Goal: Task Accomplishment & Management: Complete application form

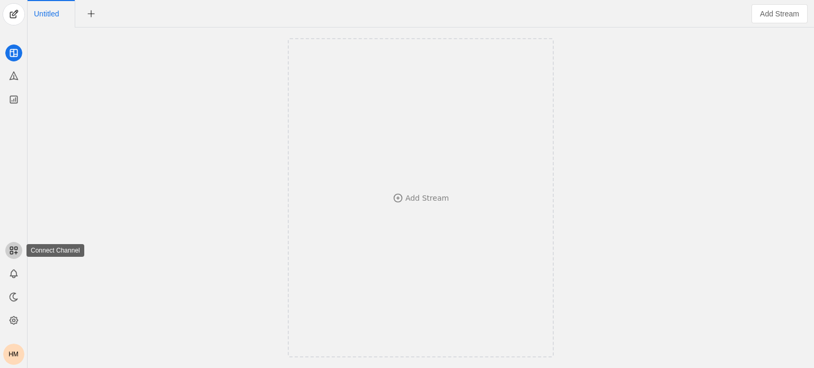
click at [17, 253] on line at bounding box center [15, 253] width 3 height 0
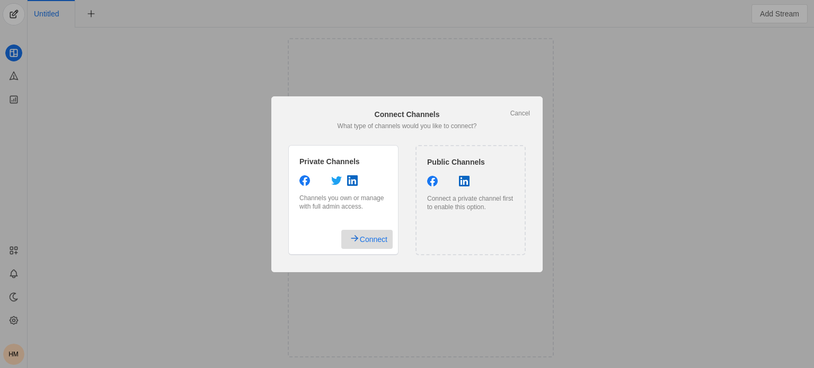
click at [362, 243] on span "Connect" at bounding box center [374, 239] width 28 height 19
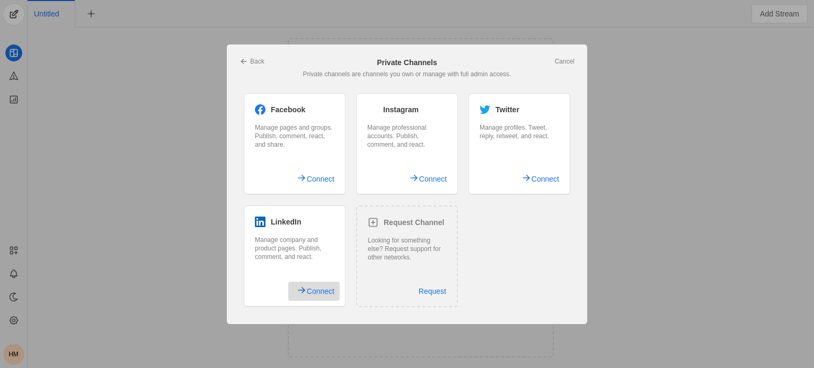
click at [312, 291] on span "Connect" at bounding box center [321, 291] width 28 height 19
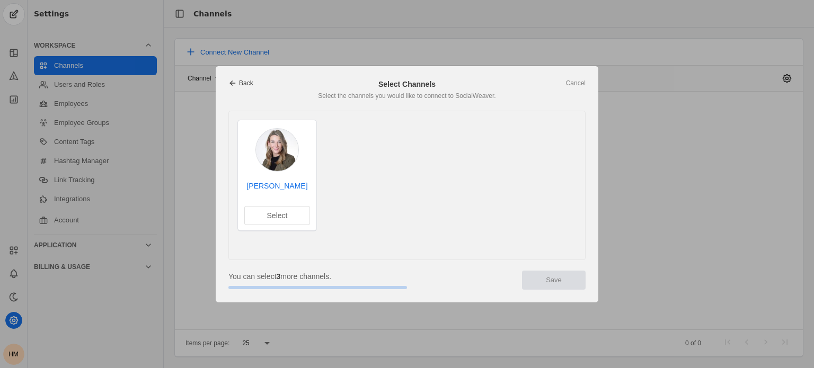
click at [245, 83] on link "Back" at bounding box center [240, 83] width 25 height 8
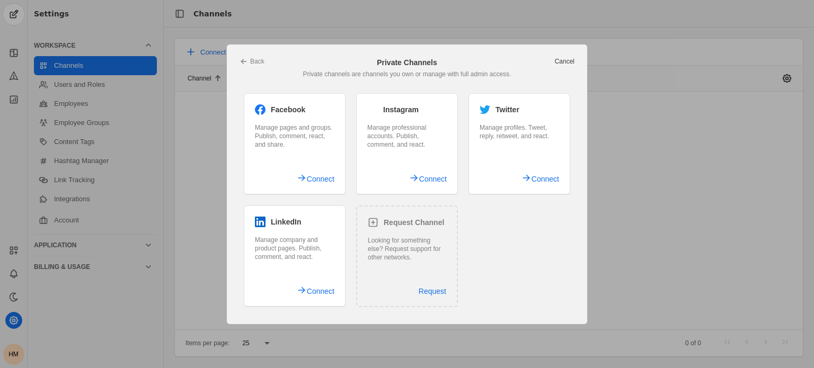
click at [563, 59] on link "Cancel" at bounding box center [565, 61] width 20 height 8
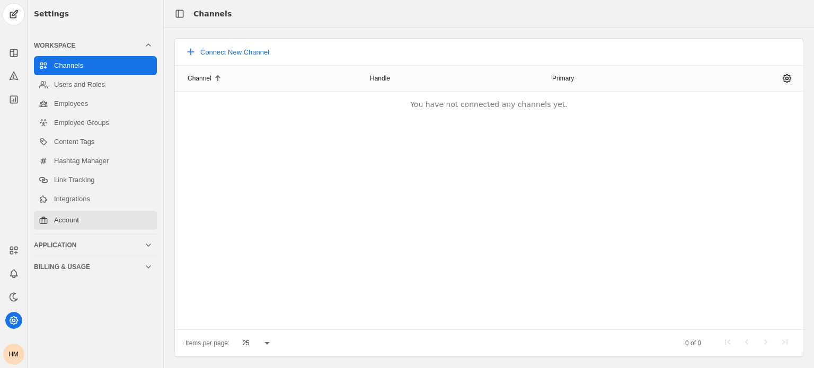
click at [63, 223] on link "Account" at bounding box center [95, 220] width 123 height 19
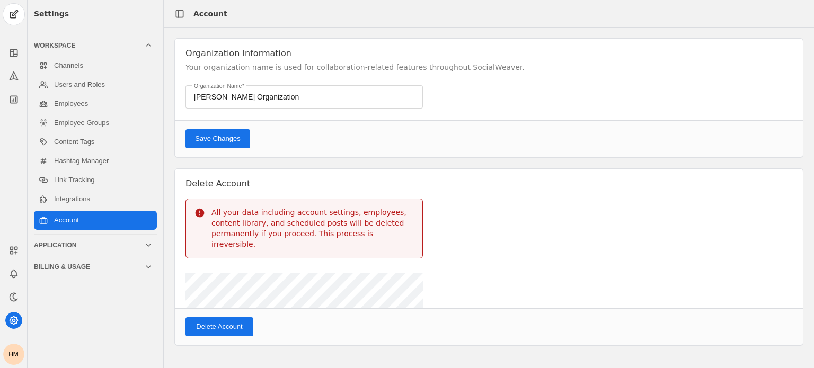
click at [76, 246] on div "Application" at bounding box center [89, 245] width 110 height 8
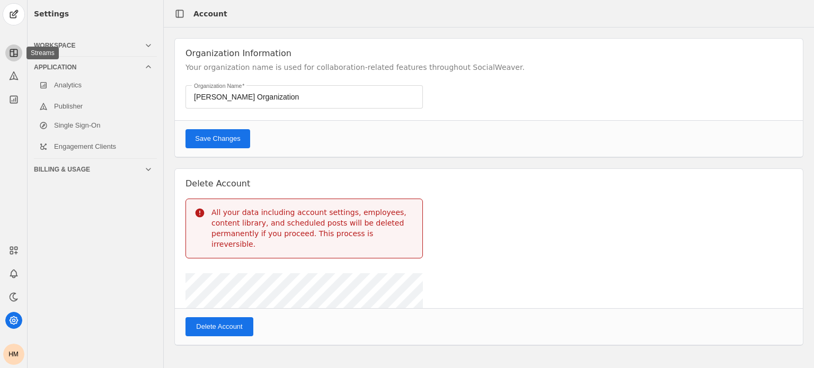
click at [15, 48] on icon at bounding box center [13, 53] width 11 height 11
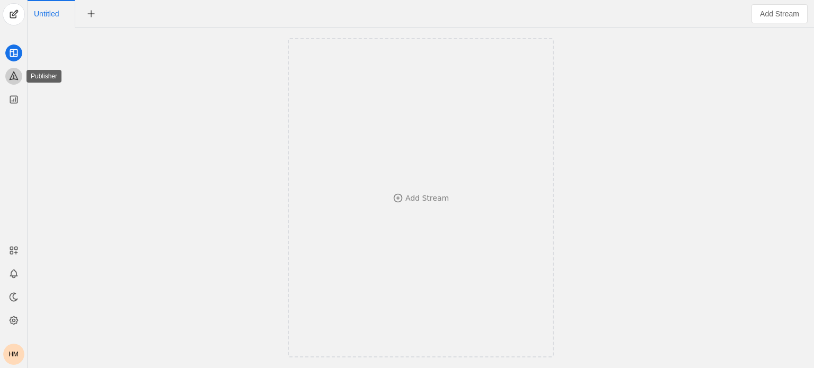
click at [11, 76] on icon at bounding box center [14, 76] width 8 height 8
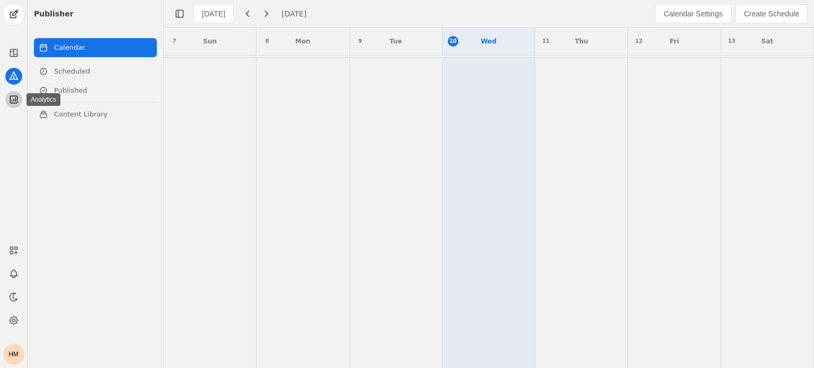
click at [11, 97] on icon at bounding box center [13, 99] width 11 height 11
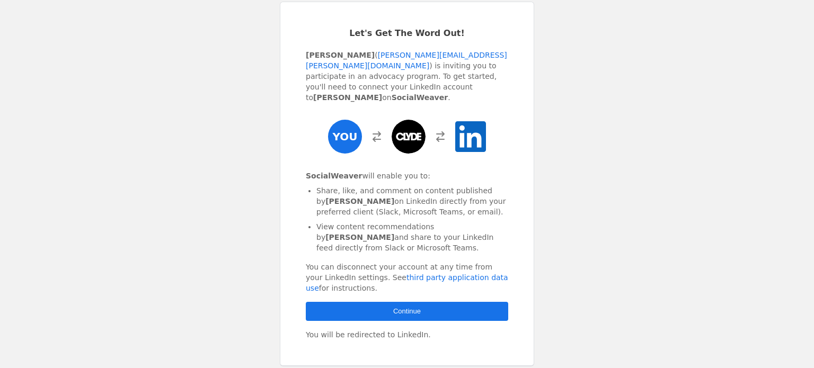
scroll to position [67, 0]
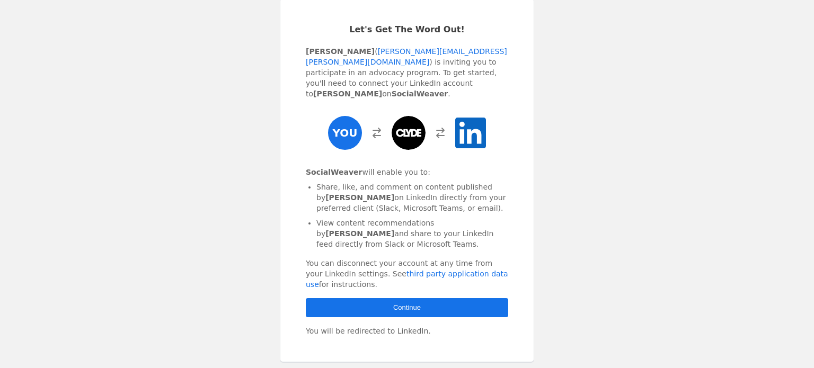
click at [360, 298] on span "button" at bounding box center [407, 307] width 202 height 19
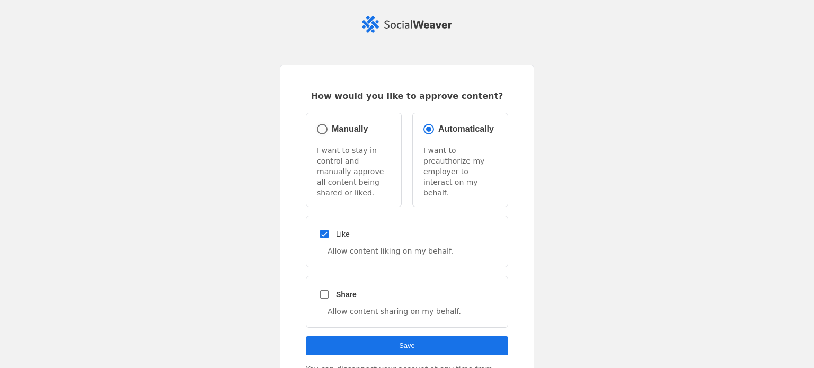
click at [330, 129] on label "Manually" at bounding box center [349, 129] width 38 height 13
click at [326, 129] on input "Manually" at bounding box center [322, 129] width 15 height 15
radio input "true"
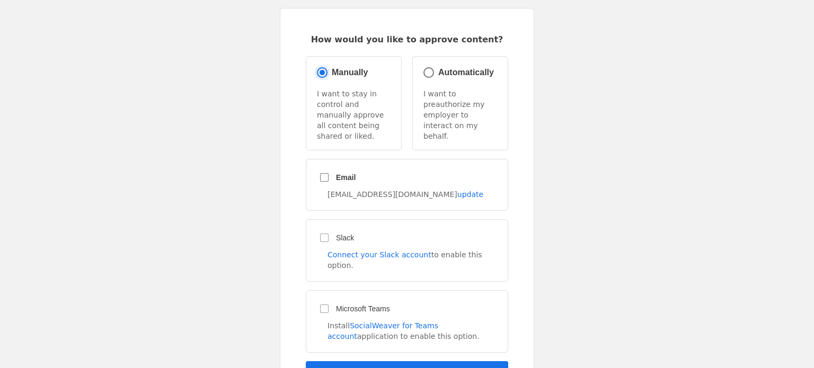
scroll to position [61, 0]
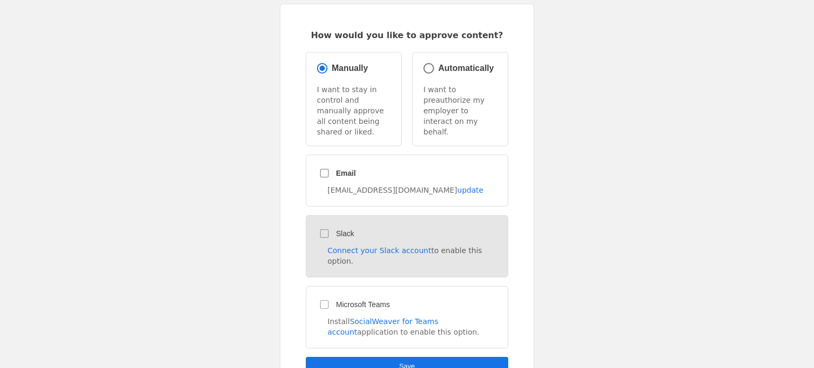
click at [315, 228] on div "Slack Connect your Slack account to enable this option." at bounding box center [407, 246] width 202 height 63
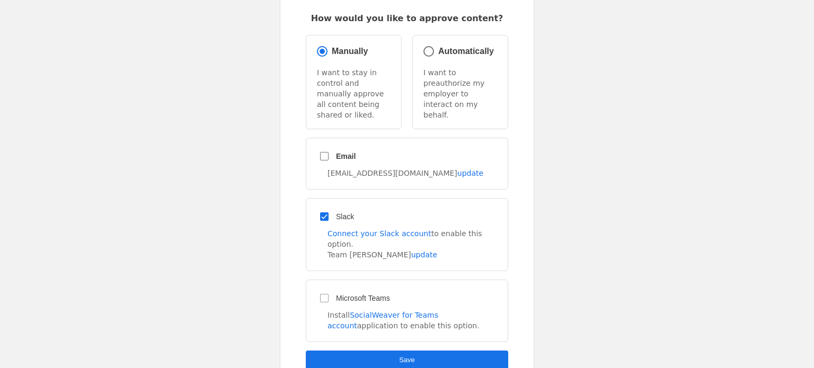
scroll to position [81, 0]
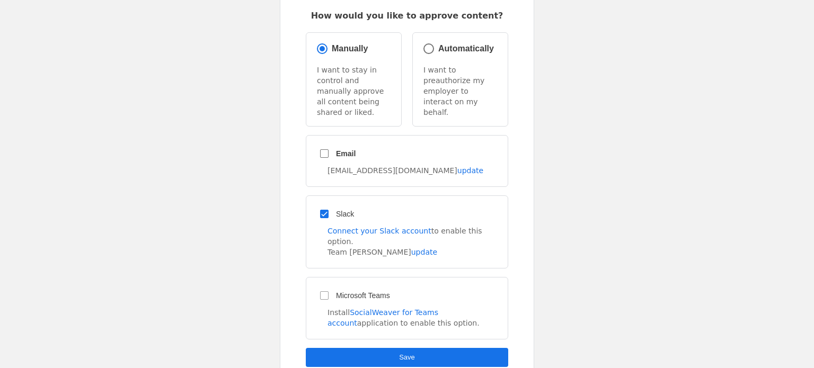
click at [382, 348] on span "submit" at bounding box center [407, 357] width 202 height 19
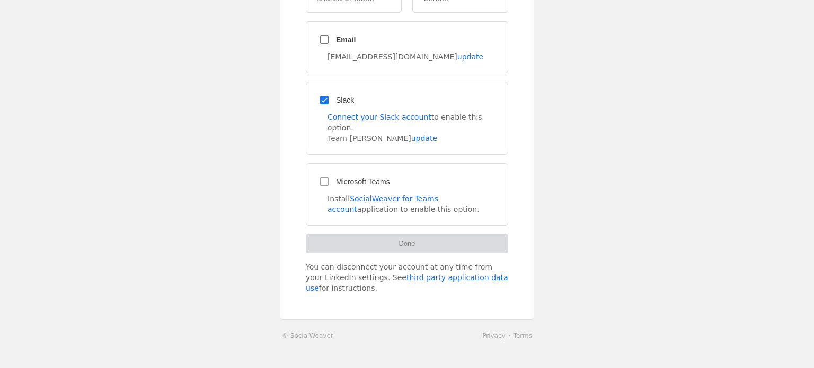
scroll to position [243, 0]
click at [476, 233] on div "Done" at bounding box center [407, 242] width 202 height 19
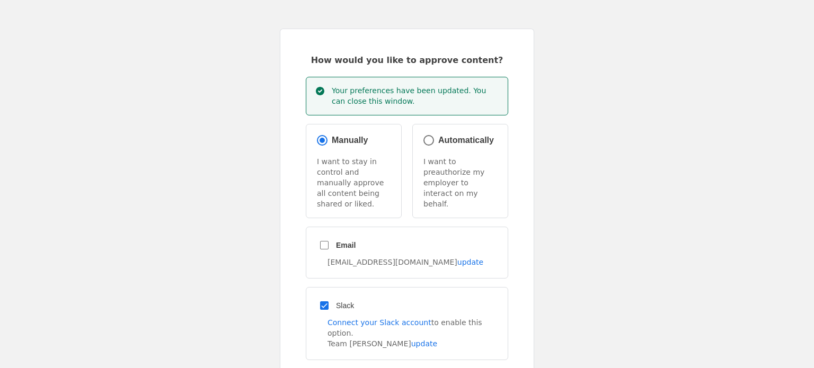
scroll to position [0, 0]
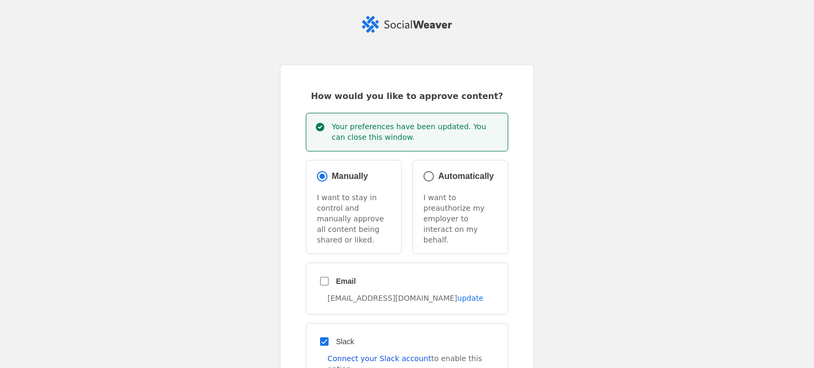
click at [389, 355] on link "Connect your Slack account" at bounding box center [380, 359] width 104 height 8
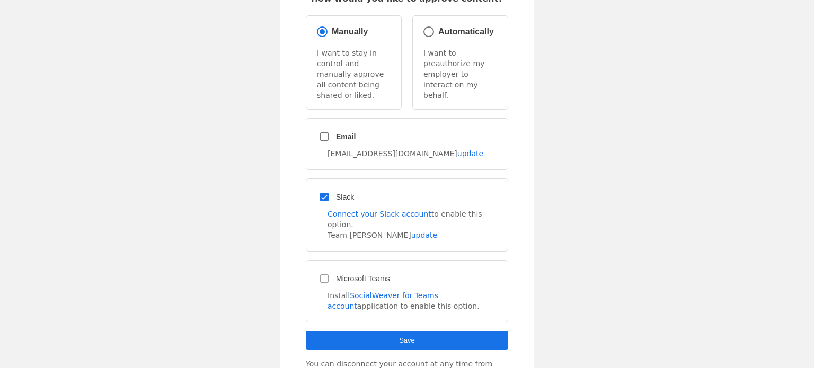
scroll to position [98, 0]
click at [215, 228] on app-employee-complete "How would you like to approve content? Manually I want to stay in control and m…" at bounding box center [407, 188] width 814 height 541
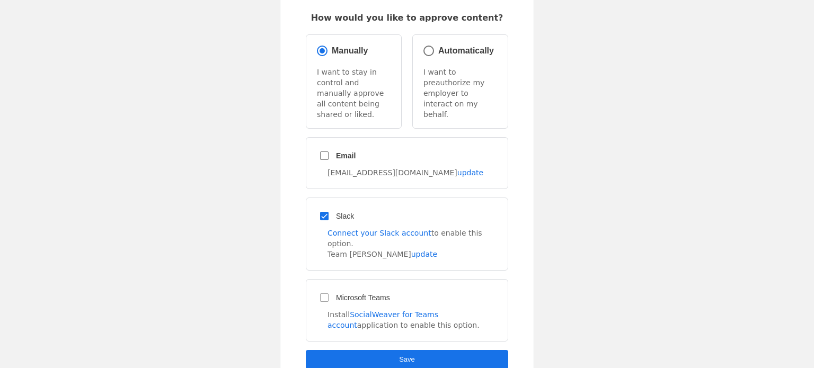
scroll to position [0, 0]
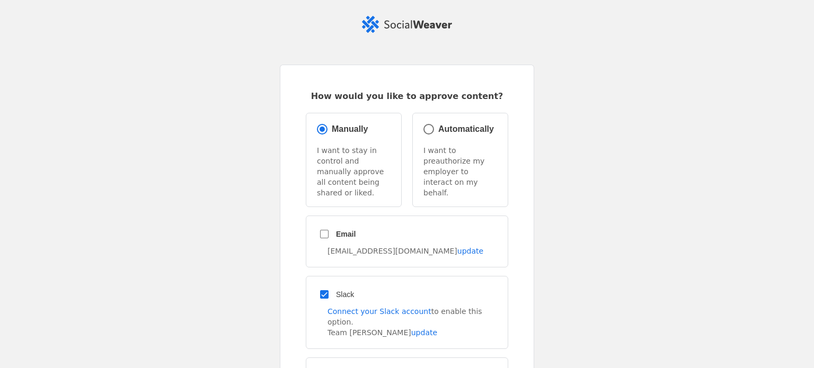
click at [235, 258] on app-employee-complete "How would you like to approve content? Manually I want to stay in control and m…" at bounding box center [407, 286] width 814 height 541
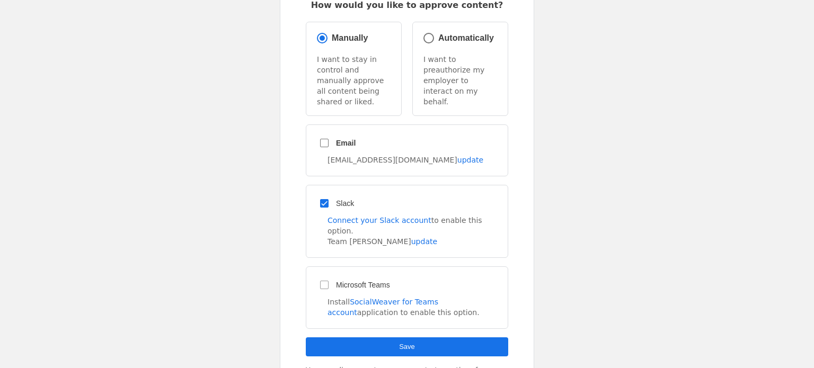
scroll to position [66, 0]
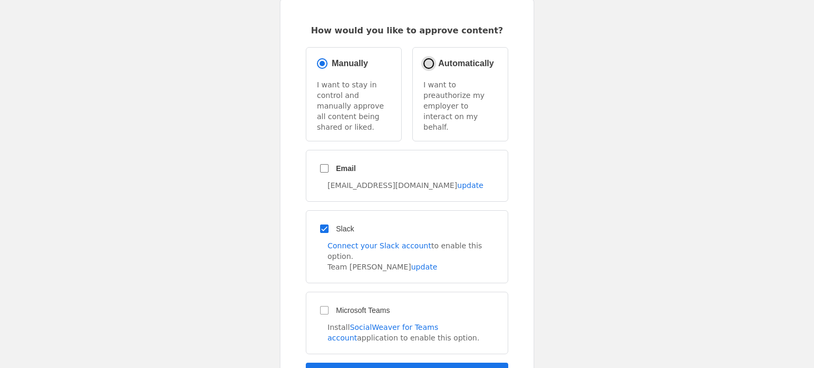
click at [423, 60] on input "Automatically" at bounding box center [428, 63] width 15 height 15
radio input "true"
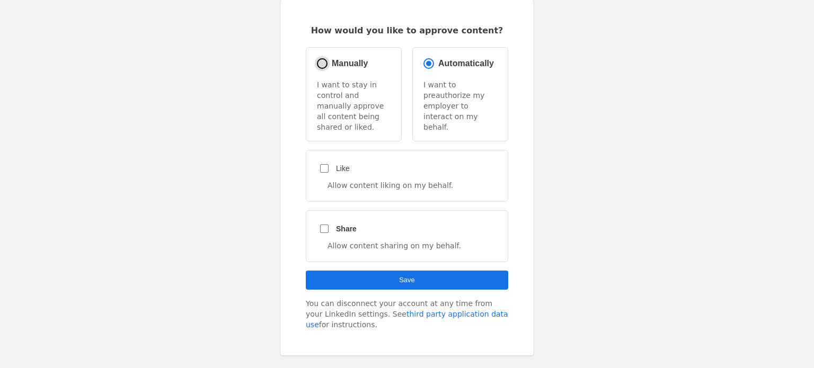
click at [317, 59] on input "Manually" at bounding box center [322, 63] width 15 height 15
radio input "true"
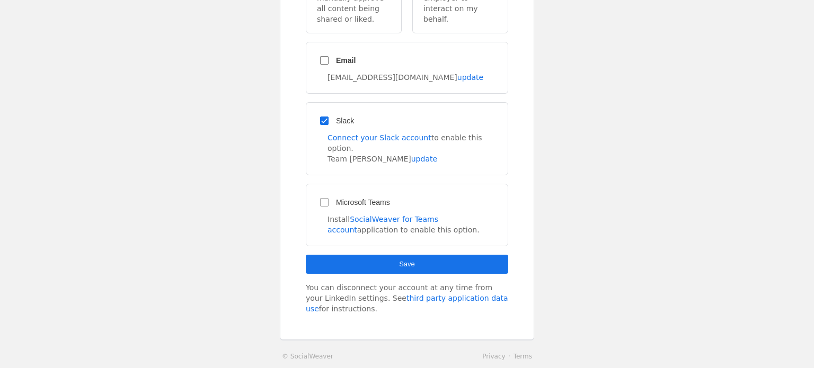
scroll to position [204, 0]
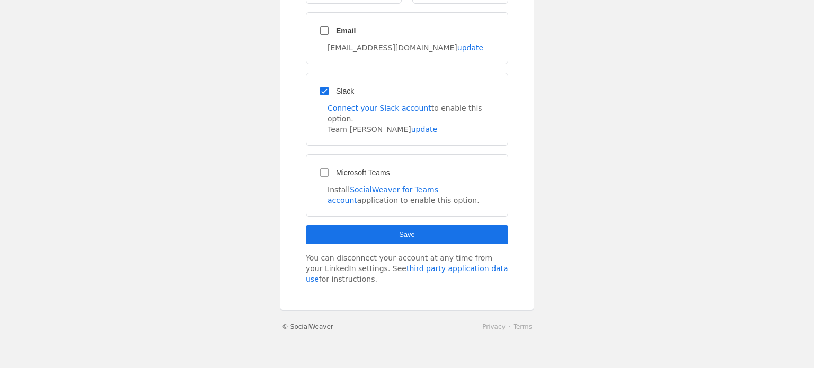
click at [312, 322] on link "© SocialWeaver" at bounding box center [307, 327] width 51 height 11
